Goal: Find specific page/section: Find specific page/section

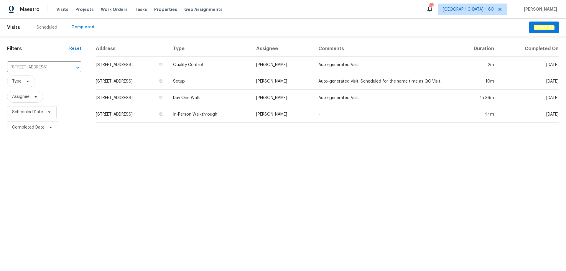
click at [57, 68] on input "[STREET_ADDRESS]" at bounding box center [36, 67] width 58 height 9
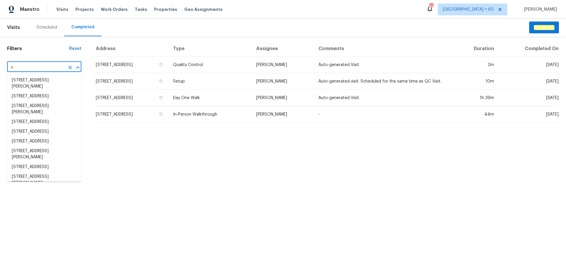
paste input "[STREET_ADDRESS]"
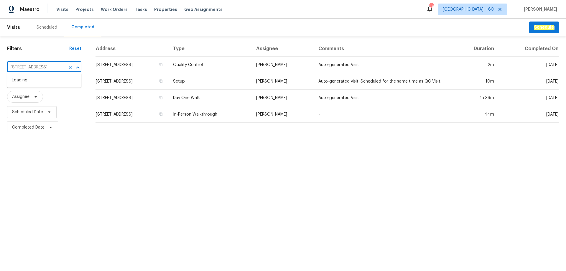
scroll to position [0, 19]
type input "[STREET_ADDRESS]"
click at [40, 80] on li "[STREET_ADDRESS]" at bounding box center [44, 80] width 74 height 10
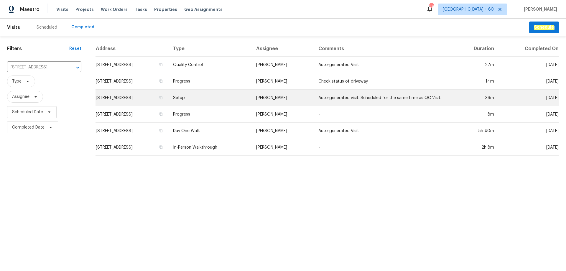
click at [168, 91] on td "[STREET_ADDRESS]" at bounding box center [132, 98] width 73 height 17
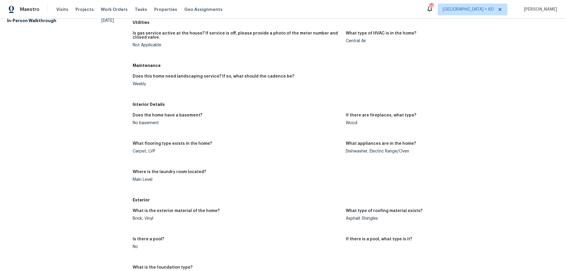
scroll to position [106, 0]
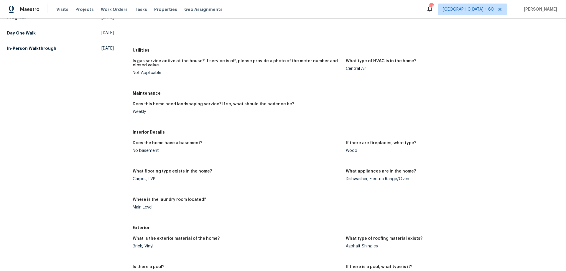
click at [145, 181] on figure "What flooring type exists in the home? Carpet, LVP" at bounding box center [239, 179] width 213 height 21
click at [154, 179] on div "Carpet, LVP" at bounding box center [237, 179] width 208 height 4
drag, startPoint x: 156, startPoint y: 175, endPoint x: 132, endPoint y: 182, distance: 24.9
click at [133, 182] on figure "What flooring type exists in the home? Carpet, LVP" at bounding box center [239, 179] width 213 height 21
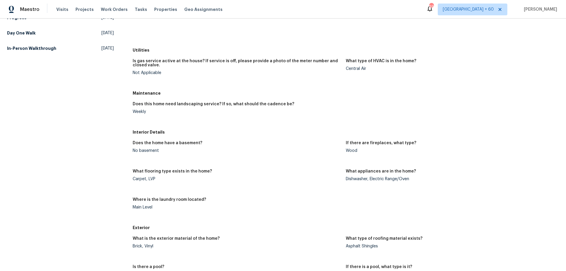
click at [189, 189] on figure "What flooring type exists in the home? Carpet, LVP" at bounding box center [239, 179] width 213 height 21
click at [307, 145] on div "Does the home have a basement?" at bounding box center [237, 145] width 208 height 8
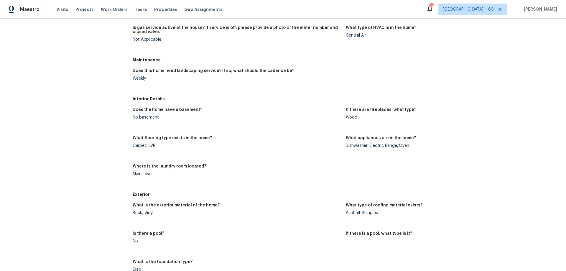
scroll to position [168, 0]
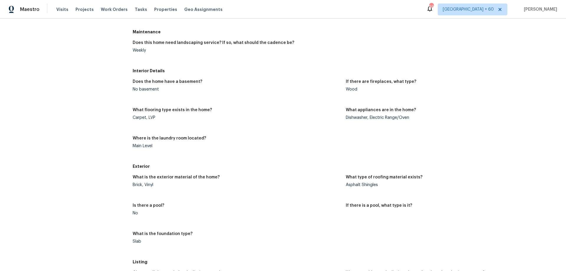
click at [319, 133] on div "Does the home have a basement? No basement If there are fireplaces, what type? …" at bounding box center [346, 118] width 426 height 85
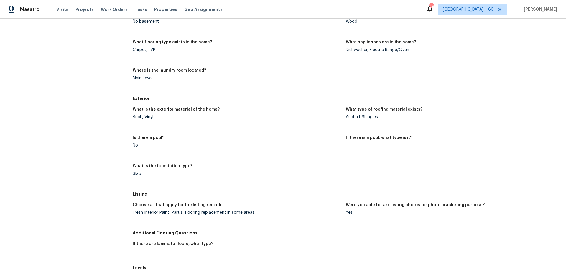
scroll to position [236, 0]
click at [473, 65] on div "Does the home have a basement? No basement If there are fireplaces, what type? …" at bounding box center [346, 50] width 426 height 85
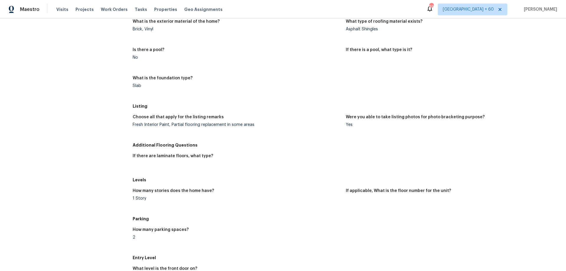
scroll to position [135, 0]
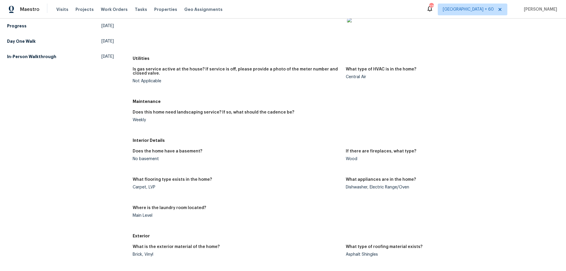
scroll to position [147, 0]
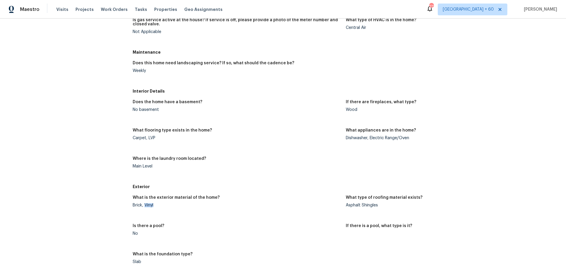
drag, startPoint x: 144, startPoint y: 205, endPoint x: 157, endPoint y: 204, distance: 13.0
click at [157, 204] on div "Brick, Vinyl" at bounding box center [237, 205] width 208 height 4
copy div "Vinyl"
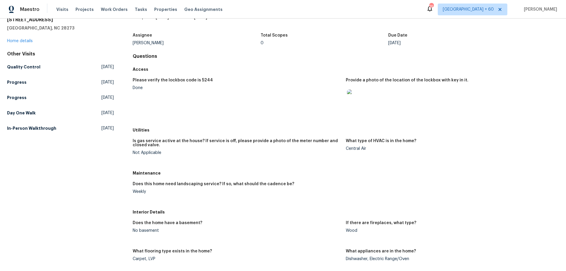
scroll to position [0, 0]
